Goal: Information Seeking & Learning: Learn about a topic

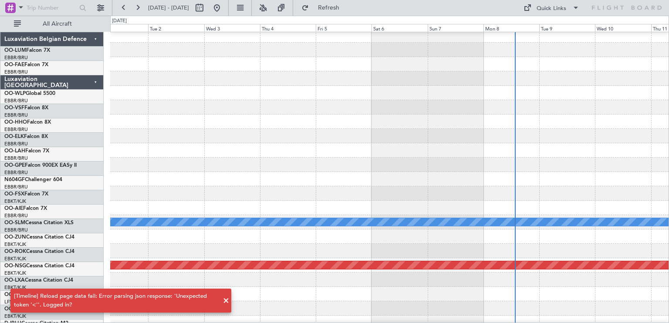
scroll to position [3, 0]
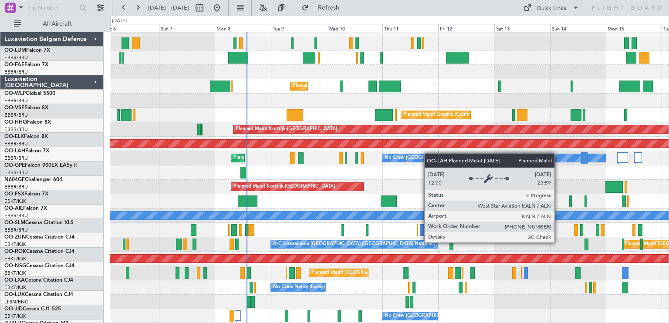
scroll to position [10, 0]
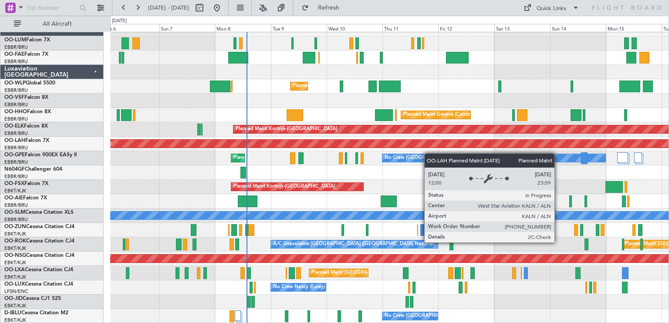
click at [318, 142] on div "Owner Melsbroek Air Base Owner Melsbroek Air Base Planned Maint Liege Planned M…" at bounding box center [389, 173] width 558 height 302
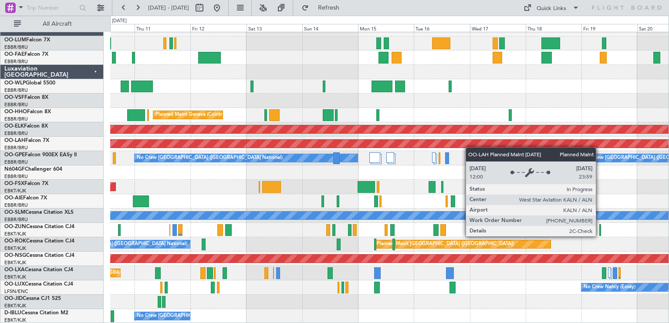
click at [453, 142] on div "Planned Maint Liege Planned Maint Geneva (Cointrin) Planned Maint Kortrijk-Weve…" at bounding box center [389, 173] width 558 height 302
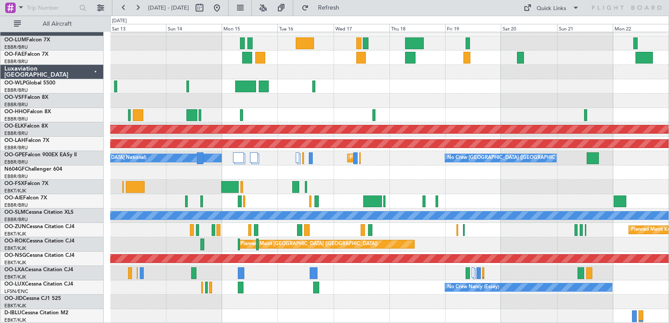
click at [430, 80] on div "Planned Maint Geneva (Cointrin) Planned Maint Kortrijk-Wevelgem Planned Maint A…" at bounding box center [389, 173] width 558 height 302
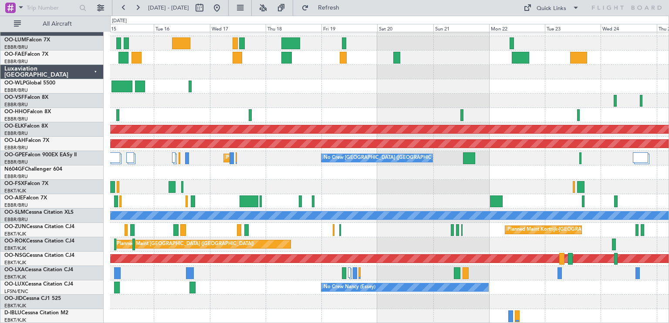
click at [345, 71] on div "Planned Maint Kortrijk-Wevelgem Planned Maint Alton-st Louis (St Louis Regl) Pl…" at bounding box center [389, 173] width 558 height 302
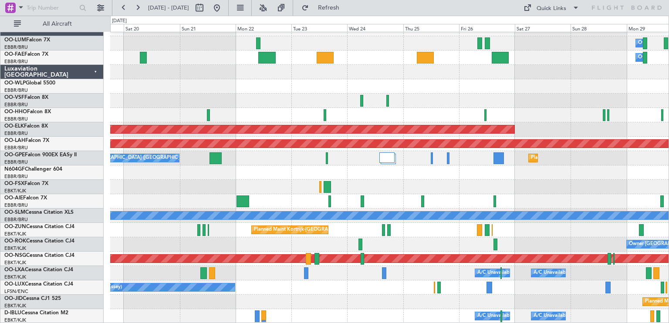
click at [327, 73] on div "Owner Melsbroek Air Base Owner Melsbroek Air Base Planned Maint Kortrijk-Wevelg…" at bounding box center [389, 173] width 558 height 302
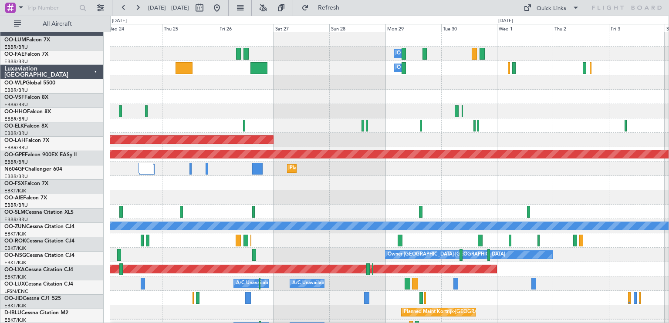
click at [263, 198] on div at bounding box center [389, 197] width 558 height 14
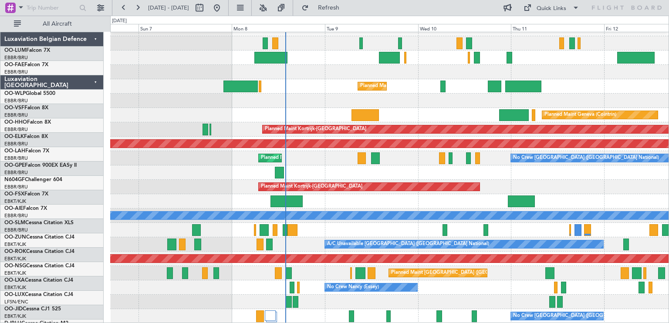
click at [365, 121] on div "Planned Maint Liege Planned Maint Geneva ([GEOGRAPHIC_DATA]) Planned Maint [GEO…" at bounding box center [389, 173] width 558 height 302
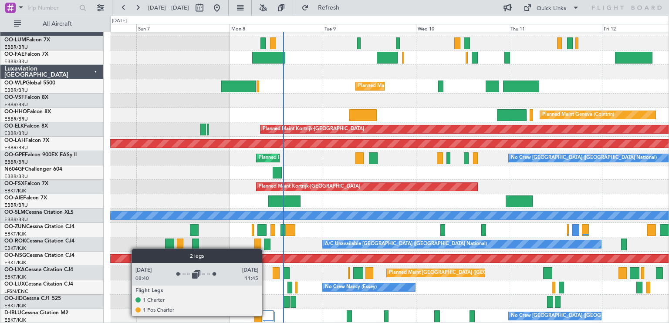
click at [266, 316] on div at bounding box center [268, 315] width 11 height 10
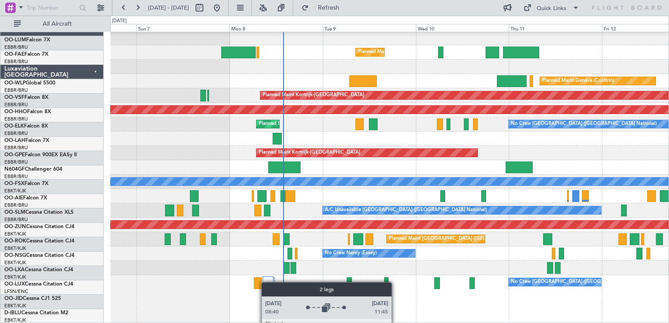
scroll to position [44, 0]
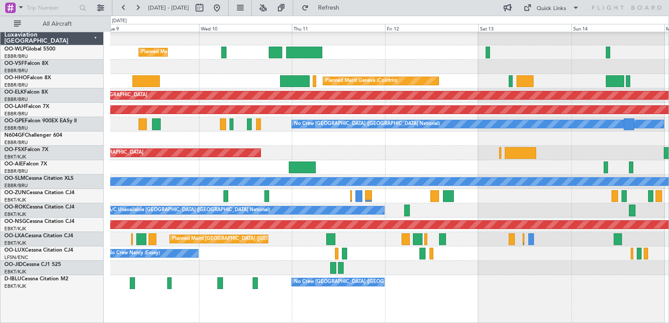
click at [384, 238] on div "Planned Maint Liege Planned Maint Geneva (Cointrin) Planned Maint Kortrijk-Weve…" at bounding box center [389, 156] width 558 height 336
